Goal: Navigation & Orientation: Find specific page/section

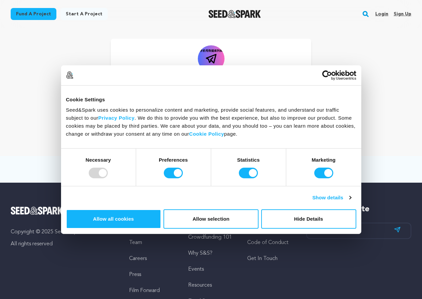
click at [217, 83] on p "手机号数据 库列表" at bounding box center [211, 87] width 88 height 16
click at [212, 71] on div at bounding box center [212, 71] width 0 height 0
click at [192, 40] on div "手机号数据 库列表 Bogura , Rajshahi Division Follow" at bounding box center [211, 87] width 201 height 96
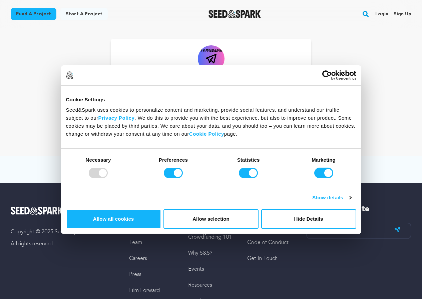
click at [41, 18] on link "Fund a project" at bounding box center [34, 14] width 46 height 12
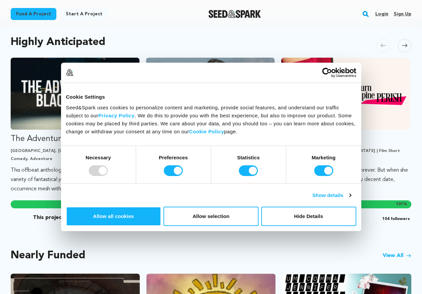
scroll to position [623, 0]
